Goal: Check status: Check status

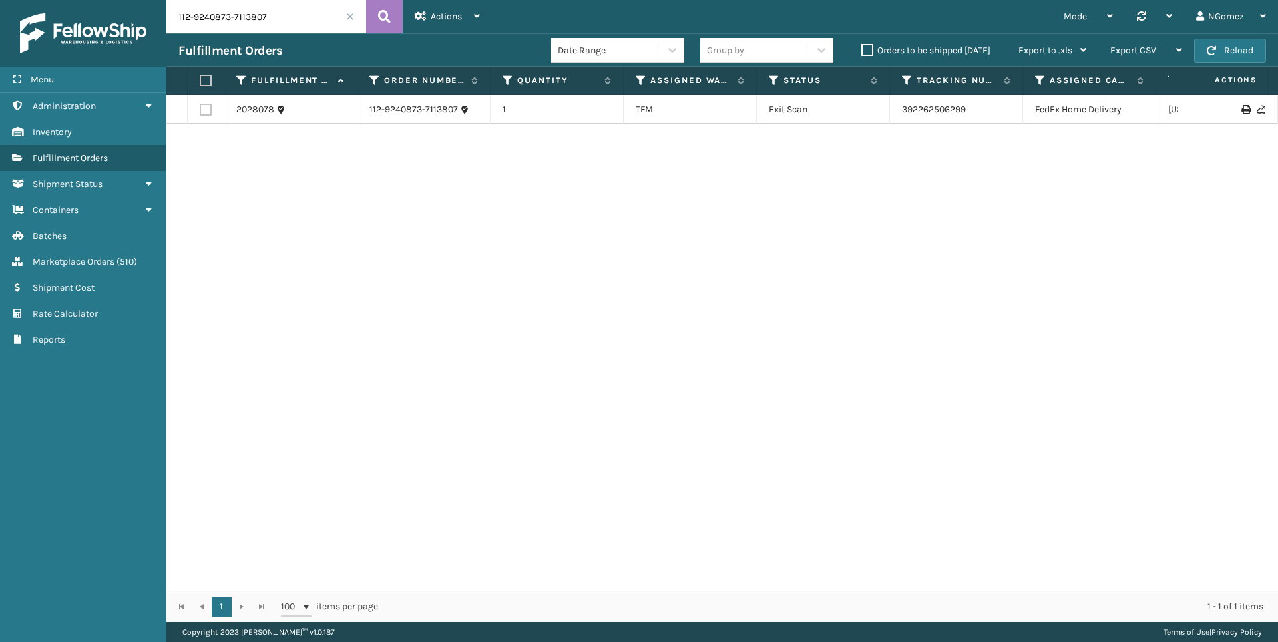
click at [220, 30] on input "112-9240873-7113807" at bounding box center [266, 16] width 200 height 33
type input "3545"
click at [372, 112] on link "3545" at bounding box center [379, 109] width 21 height 13
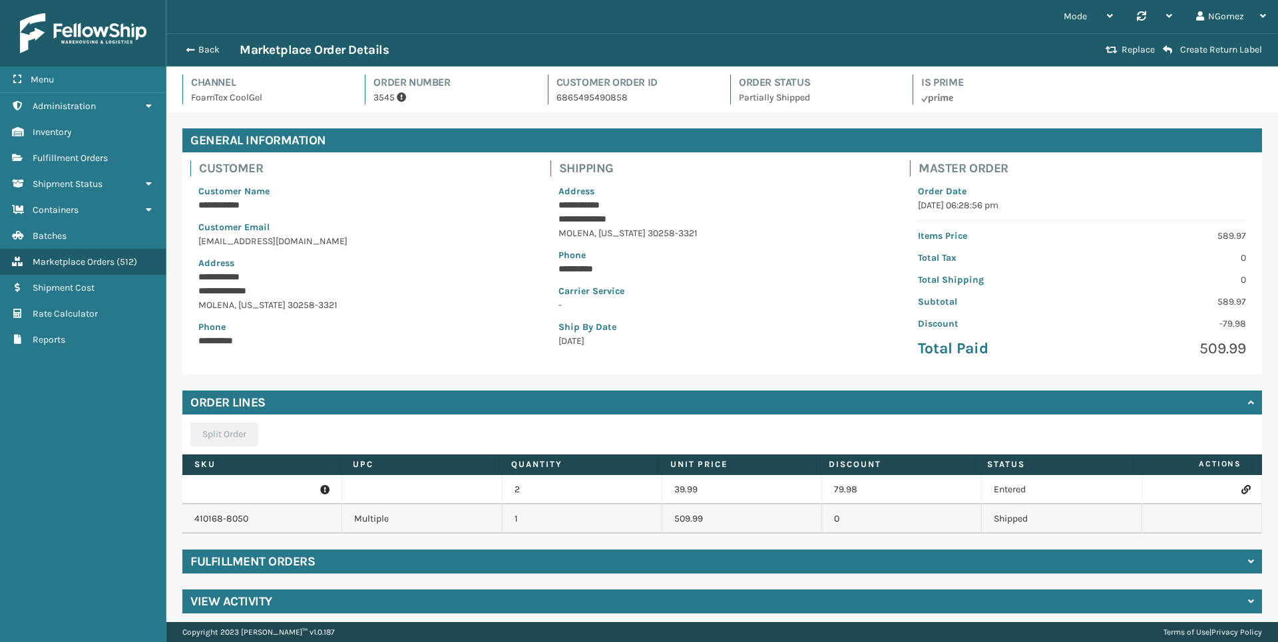
scroll to position [8, 0]
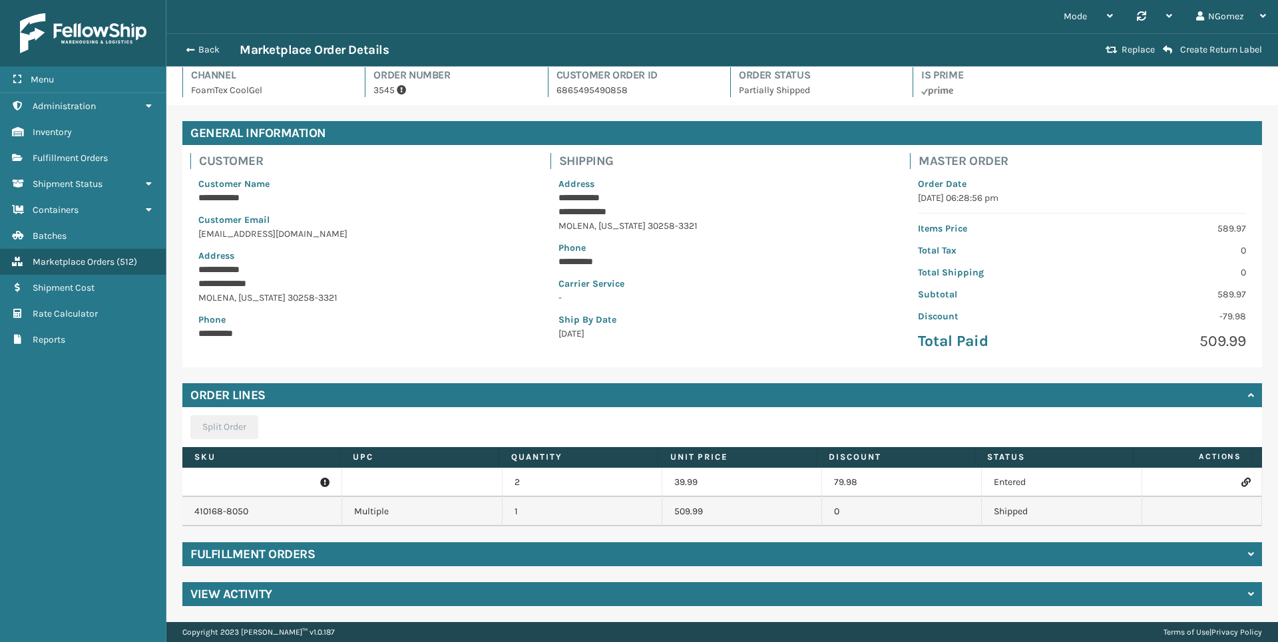
click at [1213, 558] on div "Fulfillment Orders" at bounding box center [722, 554] width 1080 height 24
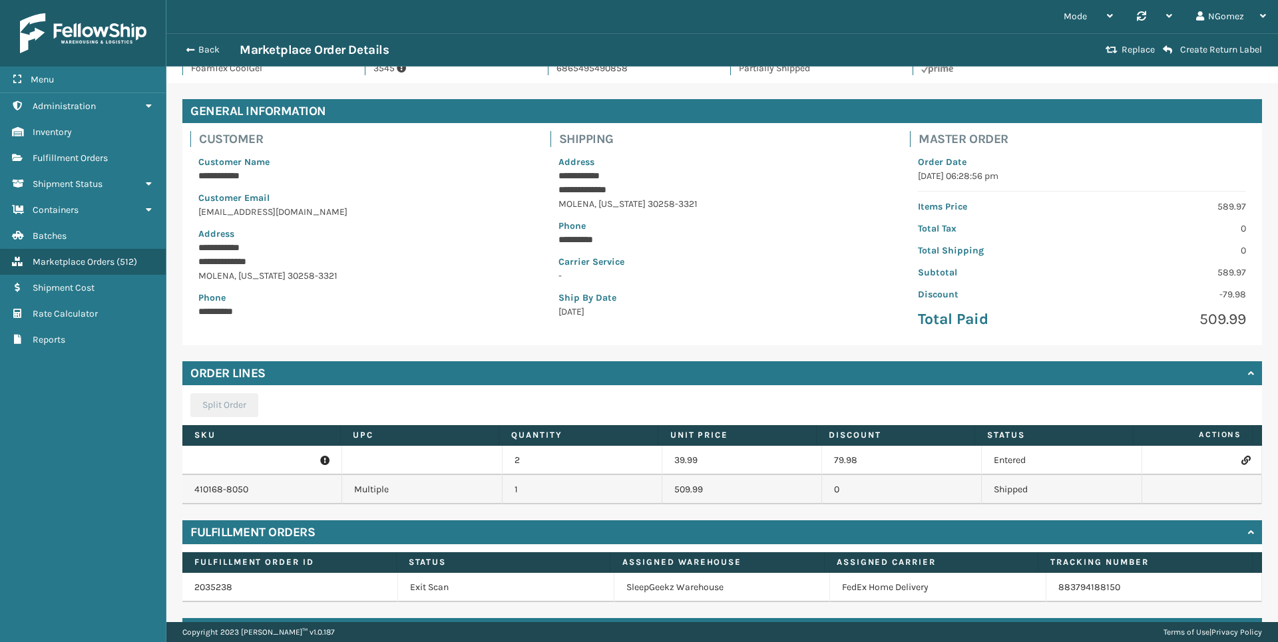
scroll to position [66, 0]
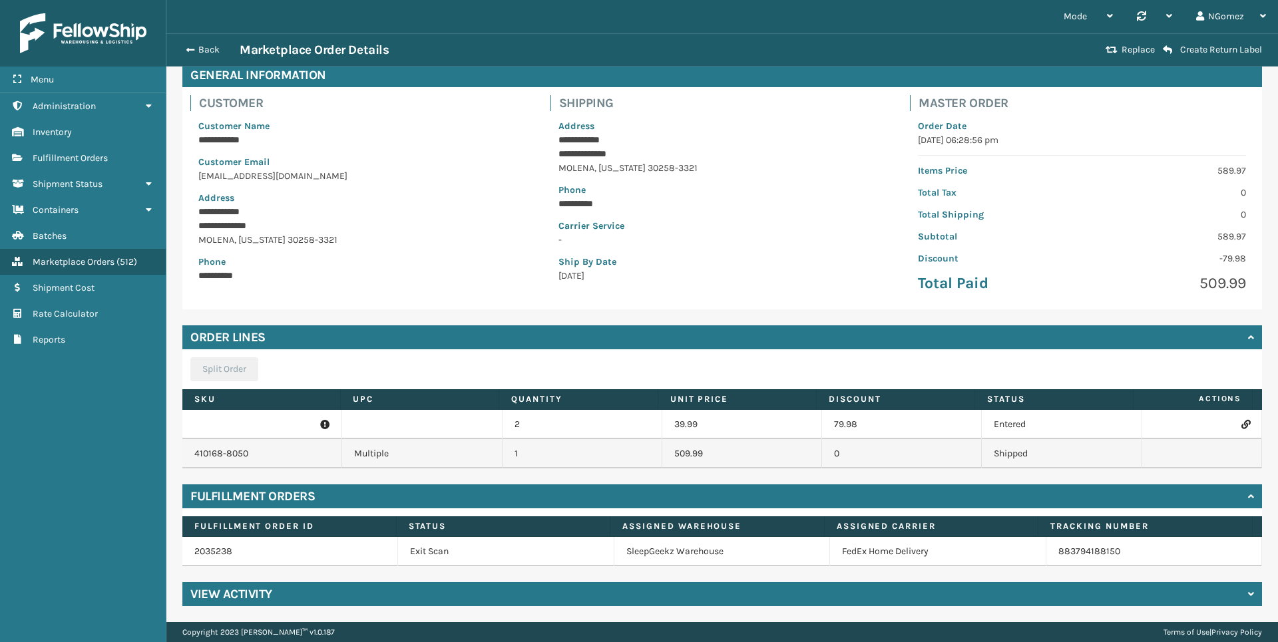
click at [1215, 590] on div "View Activity" at bounding box center [722, 594] width 1080 height 24
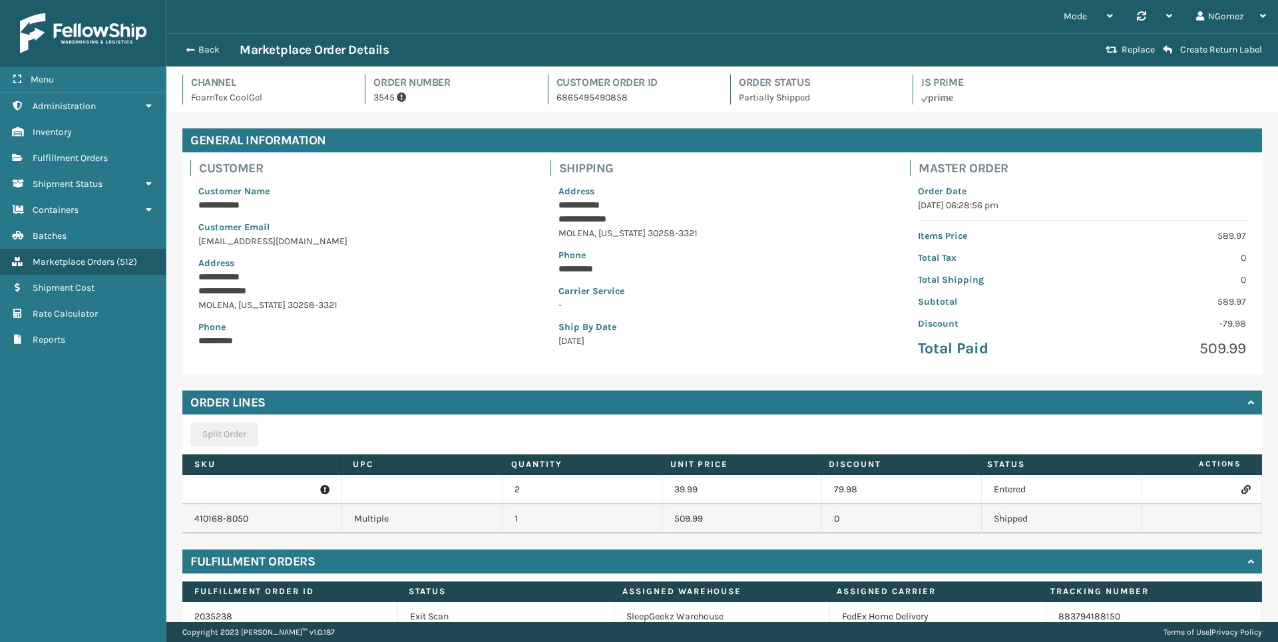
click at [205, 56] on div "Back Marketplace Order Details" at bounding box center [639, 50] width 923 height 16
click at [200, 48] on button "Back" at bounding box center [208, 50] width 61 height 12
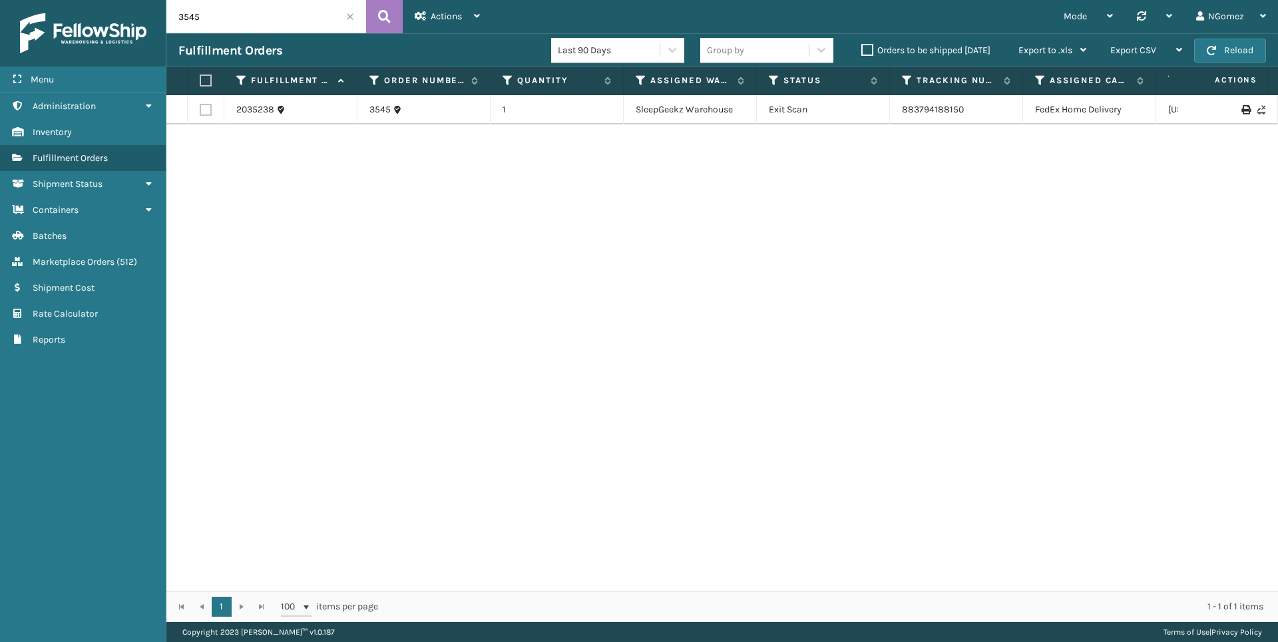
click at [276, 19] on input "3545" at bounding box center [266, 16] width 200 height 33
paste input "112-9240873-7113807"
type input "112-9240873-7113807"
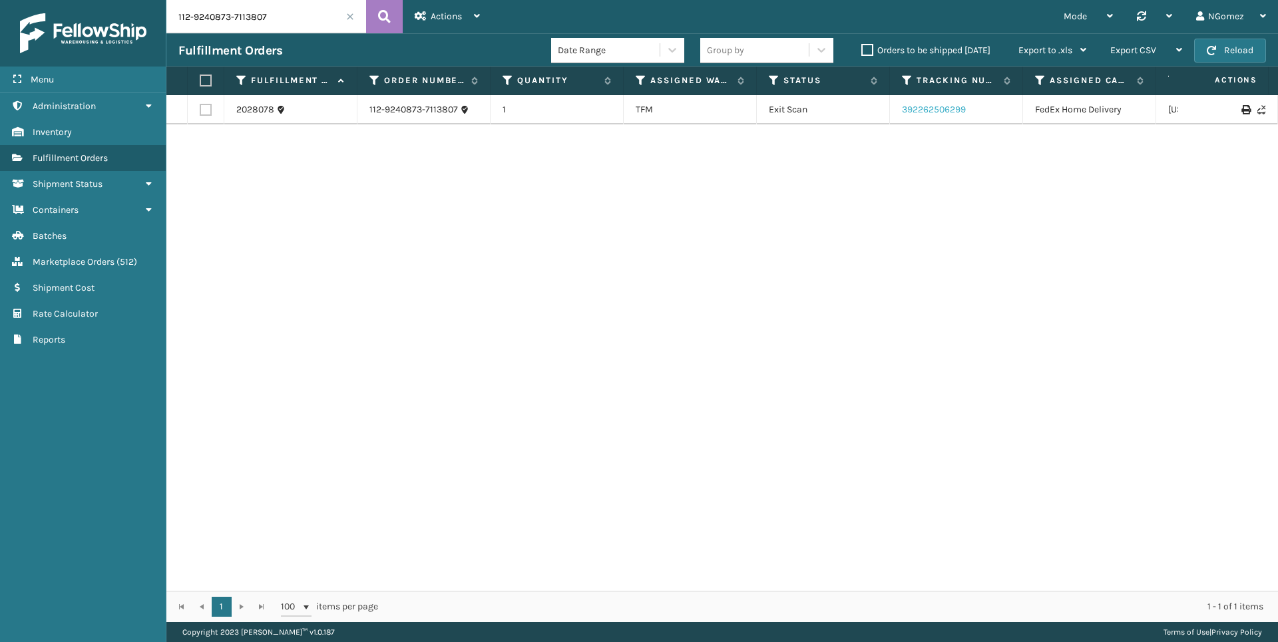
click at [928, 113] on link "392262506299" at bounding box center [934, 109] width 64 height 11
